Goal: Complete application form: Complete application form

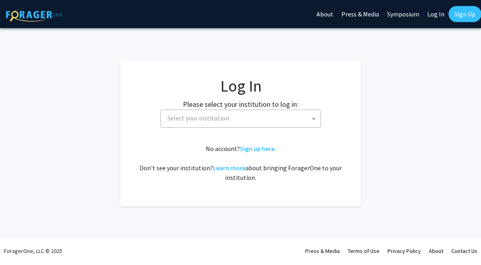
select select
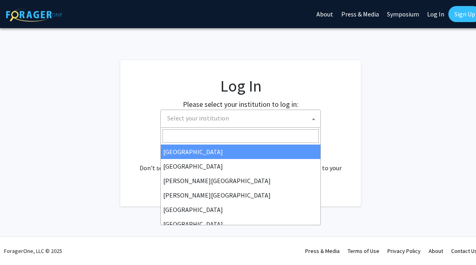
click at [202, 124] on span "Select your institution" at bounding box center [242, 118] width 156 height 16
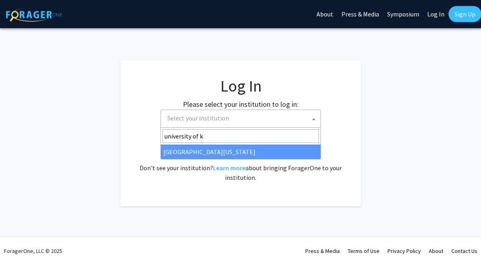
type input "university of k"
select select "13"
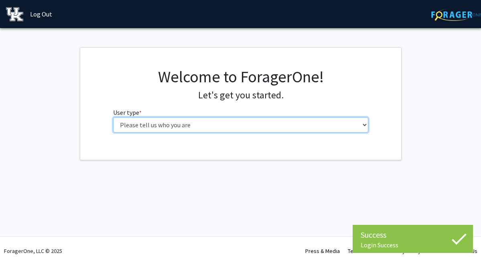
click at [291, 117] on select "Please tell us who you are Undergraduate Student Master's Student Doctoral Cand…" at bounding box center [241, 124] width 256 height 15
select select "1: undergrad"
click at [113, 117] on select "Please tell us who you are Undergraduate Student Master's Student Doctoral Cand…" at bounding box center [241, 124] width 256 height 15
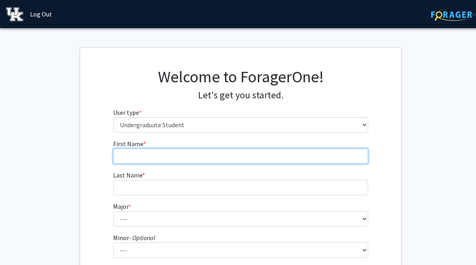
click at [219, 154] on input "First Name * required" at bounding box center [241, 155] width 256 height 15
type input "Chelsea"
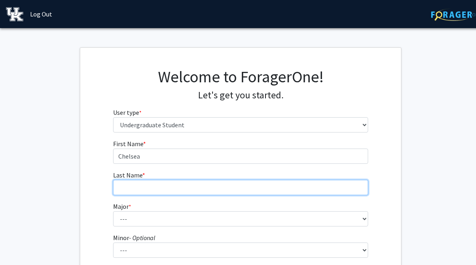
type input "[PERSON_NAME]"
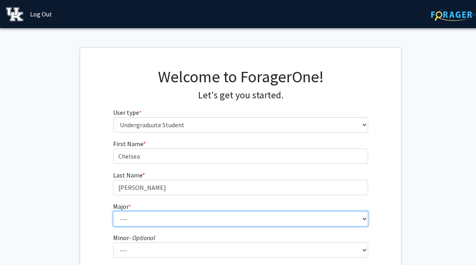
click at [168, 213] on select "--- Accounting Aerospace Engineering African American & Africana Studies Agricu…" at bounding box center [241, 218] width 256 height 15
select select "16: 853"
click at [113, 211] on select "--- Accounting Aerospace Engineering African American & Africana Studies Agricu…" at bounding box center [241, 218] width 256 height 15
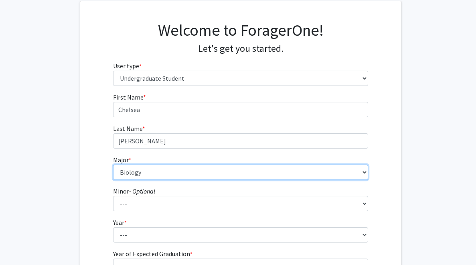
scroll to position [63, 0]
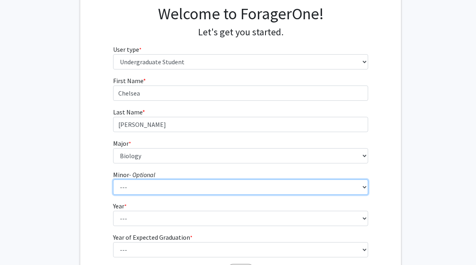
click at [135, 184] on select "--- African American & Africana Studies Agricultural Economics American Studies…" at bounding box center [241, 186] width 256 height 15
select select "61: 713"
click at [113, 179] on select "--- African American & Africana Studies Agricultural Economics American Studies…" at bounding box center [241, 186] width 256 height 15
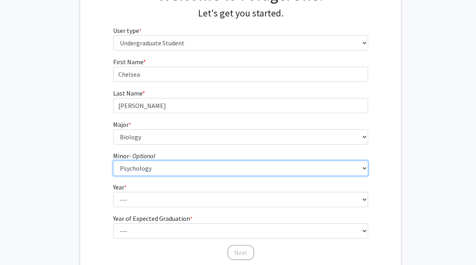
scroll to position [85, 0]
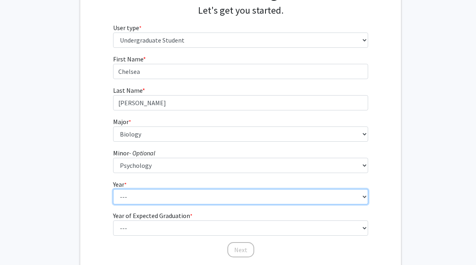
click at [128, 195] on select "--- First-year Sophomore Junior Senior Postbaccalaureate Certificate" at bounding box center [241, 196] width 256 height 15
select select "1: first-year"
click at [113, 189] on select "--- First-year Sophomore Junior Senior Postbaccalaureate Certificate" at bounding box center [241, 196] width 256 height 15
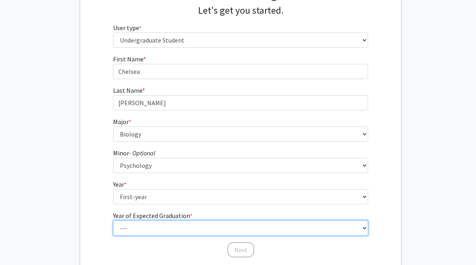
click at [122, 227] on select "--- 2025 2026 2027 2028 2029 2030 2031 2032 2033 2034" at bounding box center [241, 227] width 256 height 15
select select "5: 2029"
click at [113, 220] on select "--- 2025 2026 2027 2028 2029 2030 2031 2032 2033 2034" at bounding box center [241, 227] width 256 height 15
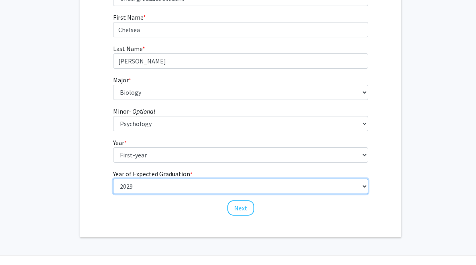
scroll to position [146, 0]
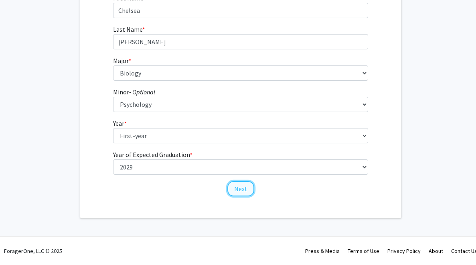
click at [238, 189] on button "Next" at bounding box center [241, 188] width 27 height 15
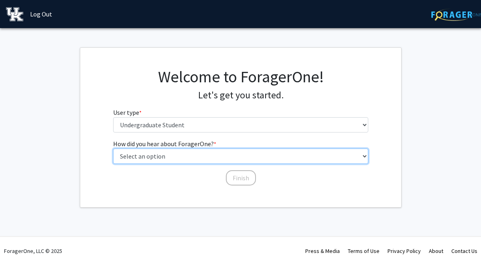
click at [188, 155] on select "Select an option Peer/student recommendation Faculty/staff recommendation Unive…" at bounding box center [241, 155] width 256 height 15
select select "1: peer_recommendation"
click at [113, 148] on select "Select an option Peer/student recommendation Faculty/staff recommendation Unive…" at bounding box center [241, 155] width 256 height 15
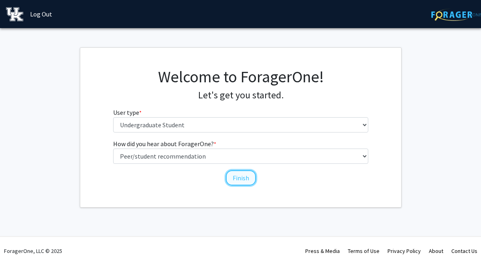
click at [237, 176] on button "Finish" at bounding box center [241, 177] width 30 height 15
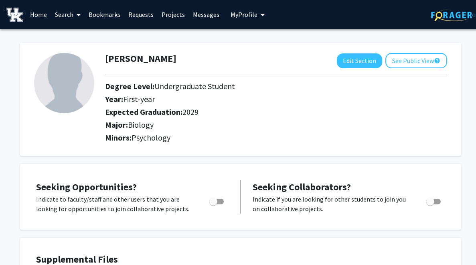
click at [41, 13] on link "Home" at bounding box center [38, 14] width 25 height 28
